Goal: Information Seeking & Learning: Learn about a topic

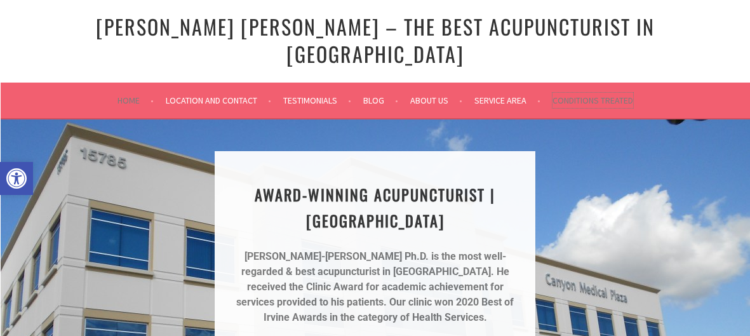
click at [616, 93] on link "Conditions Treated" at bounding box center [593, 100] width 81 height 15
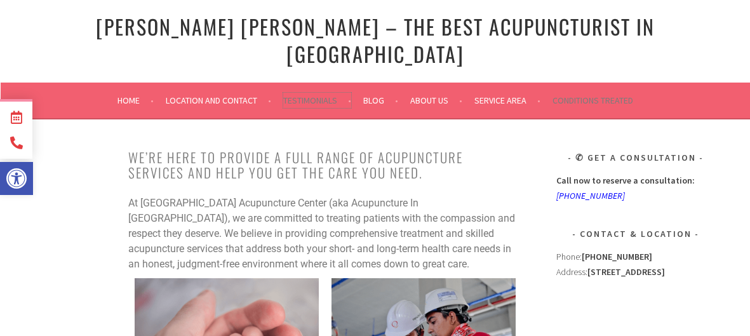
click at [310, 93] on link "Testimonials" at bounding box center [317, 100] width 68 height 15
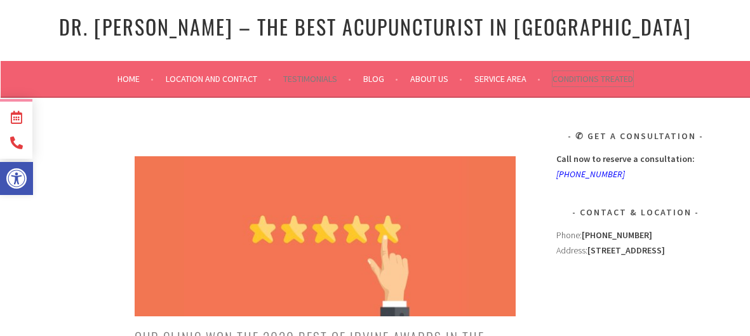
click at [602, 77] on link "Conditions Treated" at bounding box center [593, 78] width 81 height 15
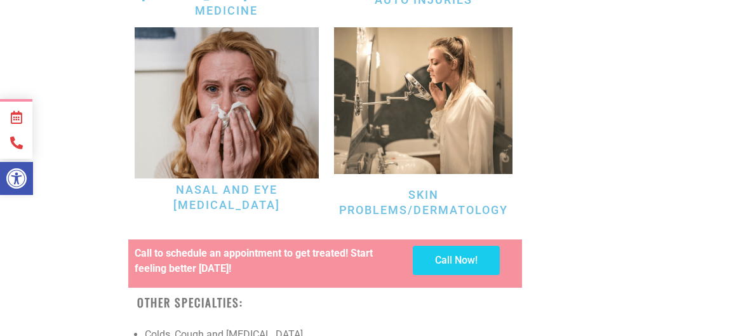
scroll to position [4118, 0]
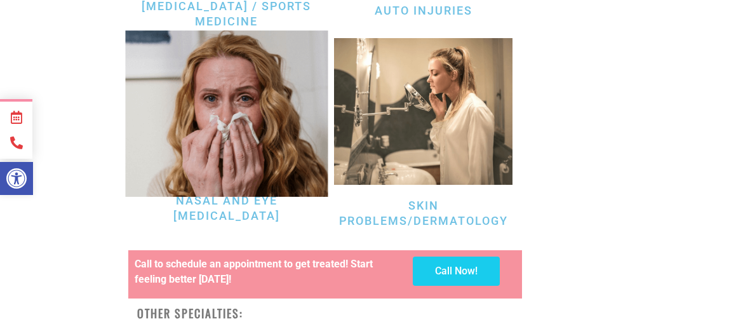
click at [215, 150] on img at bounding box center [226, 113] width 203 height 166
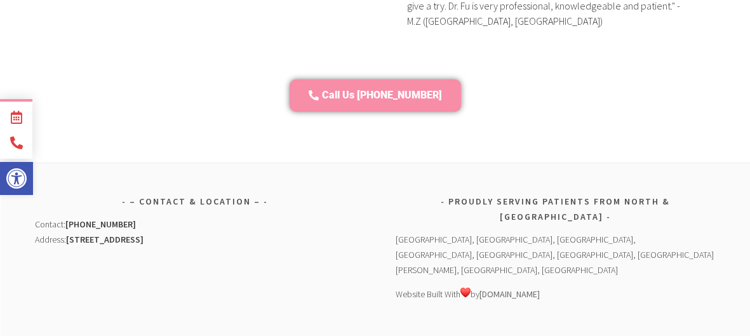
scroll to position [3952, 0]
